Goal: Task Accomplishment & Management: Use online tool/utility

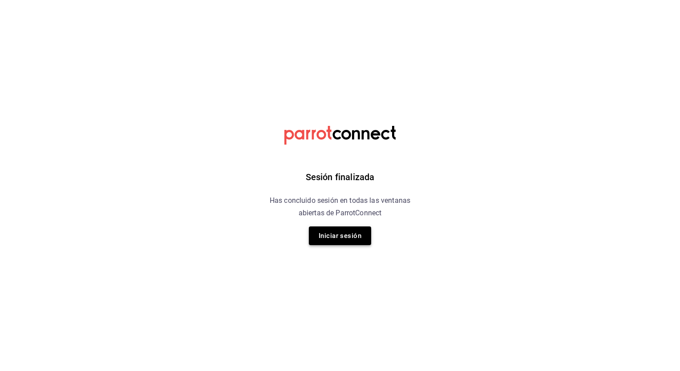
click at [351, 241] on button "Iniciar sesión" at bounding box center [340, 236] width 62 height 19
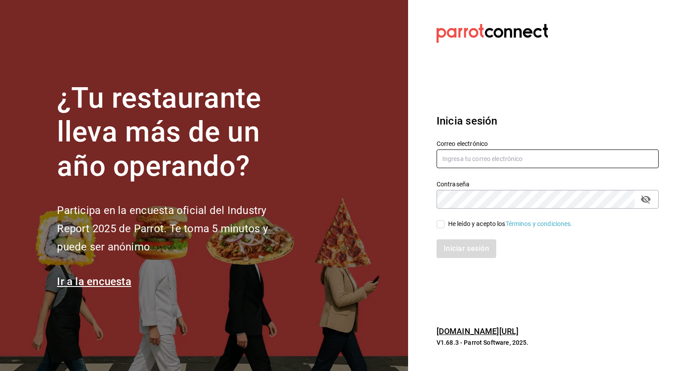
type input "[PERSON_NAME][EMAIL_ADDRESS][PERSON_NAME][DOMAIN_NAME]"
click at [439, 228] on input "He leído y acepto los Términos y condiciones." at bounding box center [441, 224] width 8 height 8
checkbox input "true"
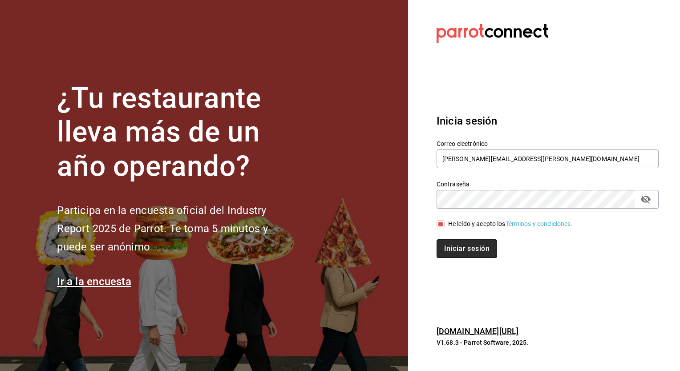
click at [475, 252] on button "Iniciar sesión" at bounding box center [467, 248] width 61 height 19
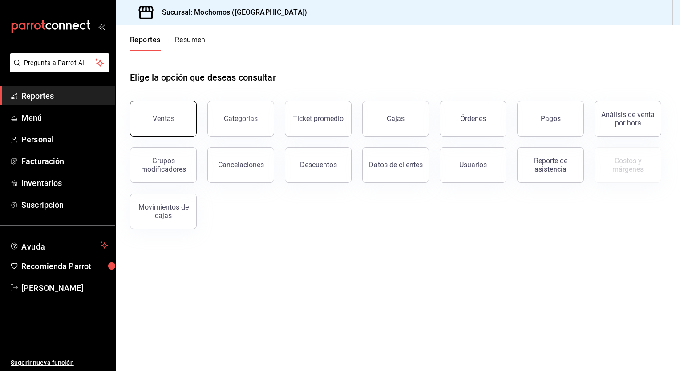
click at [162, 123] on button "Ventas" at bounding box center [163, 119] width 67 height 36
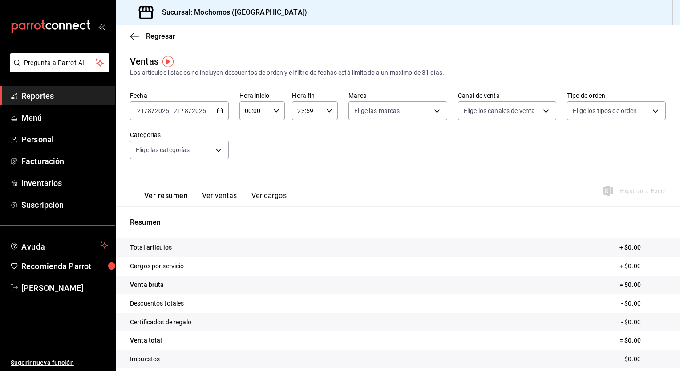
click at [222, 111] on div "2025-08-21 21 / 8 / 2025 - 2025-08-21 21 / 8 / 2025" at bounding box center [179, 110] width 99 height 19
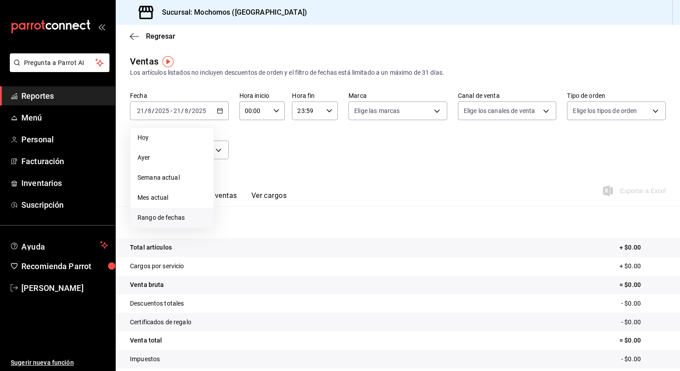
click at [166, 220] on span "Rango de fechas" at bounding box center [172, 217] width 69 height 9
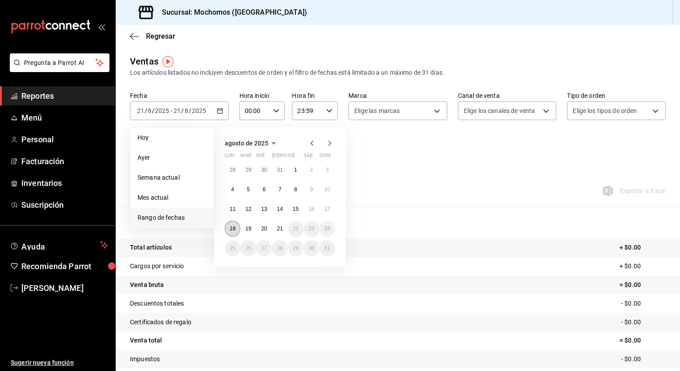
click at [230, 227] on abbr "18" at bounding box center [233, 229] width 6 height 6
click at [283, 226] on abbr "21" at bounding box center [280, 229] width 6 height 6
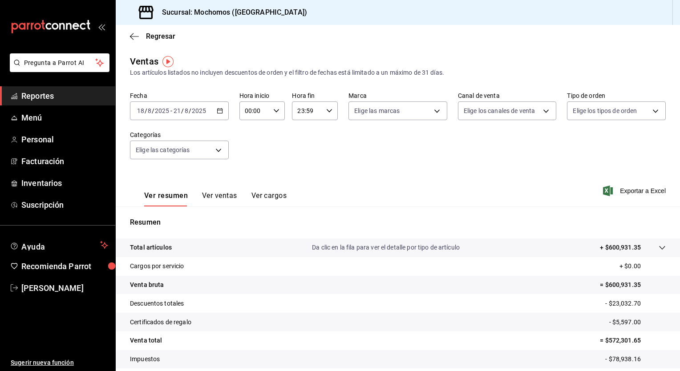
click at [275, 115] on div "00:00 Hora inicio" at bounding box center [262, 110] width 46 height 19
click at [250, 158] on span "05" at bounding box center [249, 156] width 8 height 7
type input "05:00"
click at [274, 128] on button "00" at bounding box center [272, 134] width 19 height 18
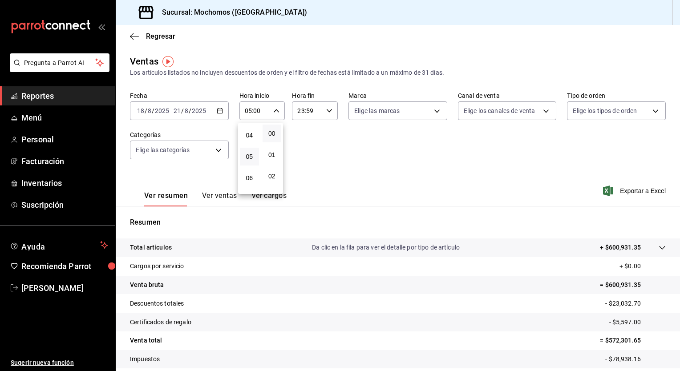
click at [326, 109] on div at bounding box center [340, 185] width 680 height 371
click at [326, 109] on icon "button" at bounding box center [329, 111] width 6 height 6
click at [300, 160] on button "05" at bounding box center [301, 152] width 19 height 18
click at [324, 130] on span "00" at bounding box center [324, 133] width 8 height 7
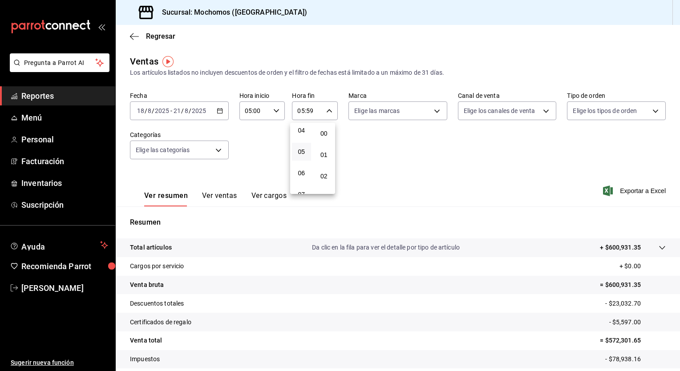
type input "05:00"
click at [380, 153] on div at bounding box center [340, 185] width 680 height 371
click at [632, 193] on span "Exportar a Excel" at bounding box center [635, 191] width 61 height 11
